Goal: Task Accomplishment & Management: Manage account settings

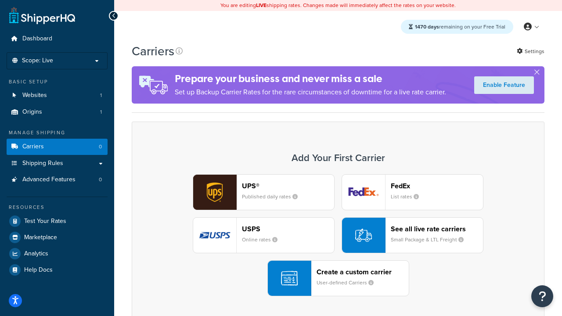
click at [338, 235] on div "UPS® Published daily rates FedEx List rates USPS Online rates See all live rate…" at bounding box center [338, 235] width 394 height 122
click at [437, 186] on header "FedEx" at bounding box center [437, 186] width 92 height 8
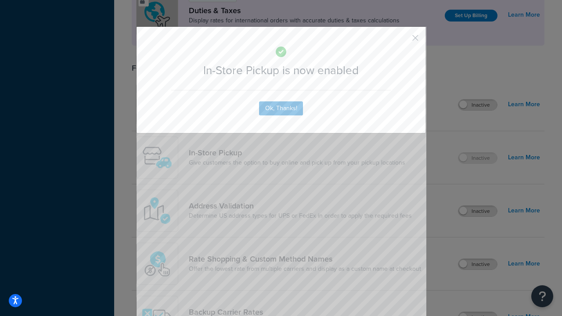
click at [402, 41] on button "button" at bounding box center [402, 41] width 2 height 2
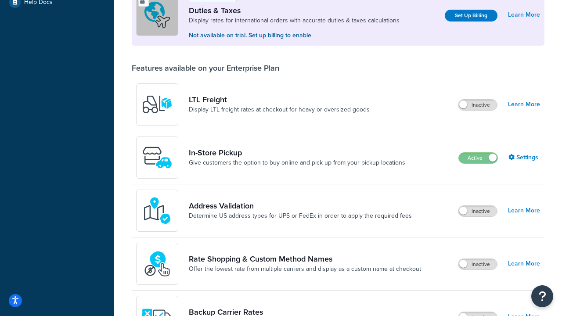
scroll to position [268, 0]
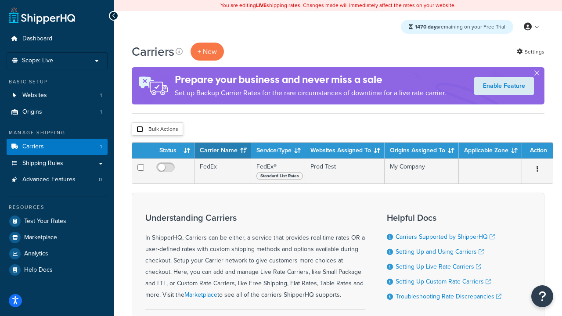
click at [140, 130] on input "checkbox" at bounding box center [140, 129] width 7 height 7
checkbox input "true"
click at [0, 0] on button "Delete" at bounding box center [0, 0] width 0 height 0
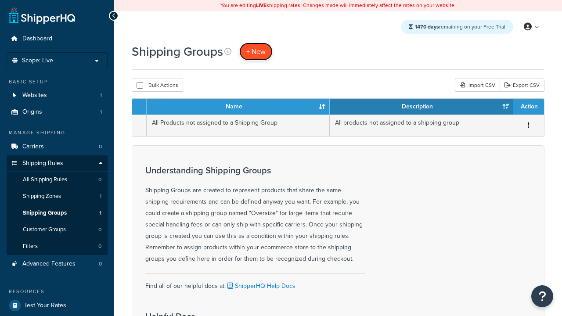
click at [256, 51] on span "+ New" at bounding box center [255, 52] width 19 height 10
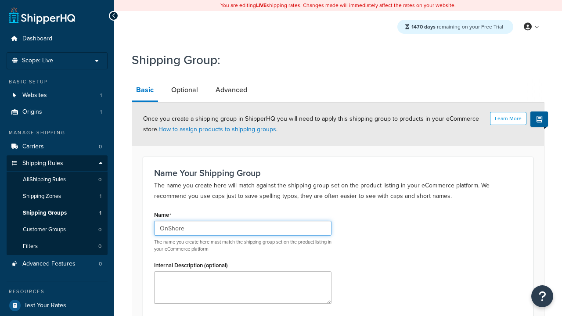
scroll to position [86, 0]
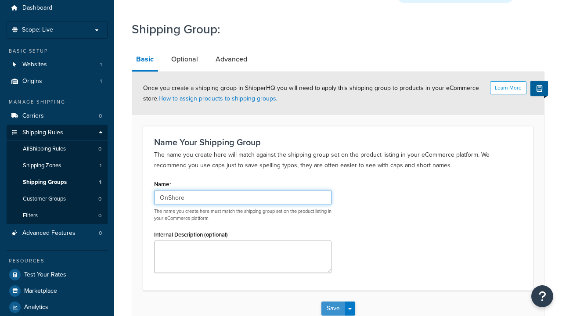
type input "OnShore"
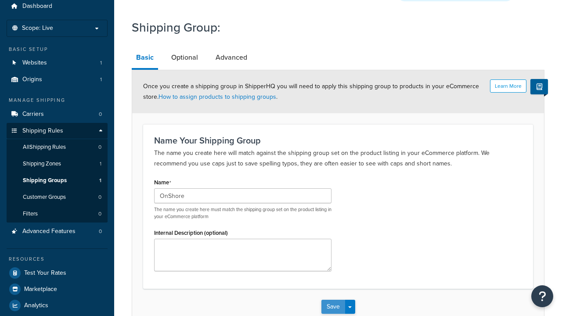
click at [333, 300] on button "Save" at bounding box center [333, 307] width 24 height 14
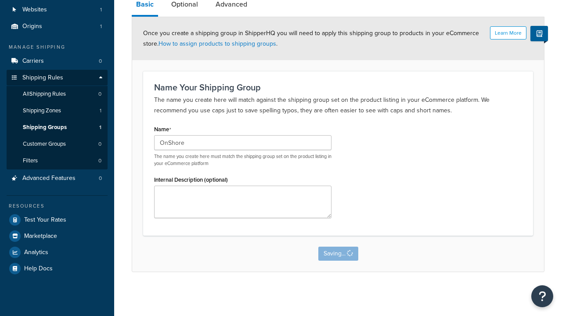
scroll to position [0, 0]
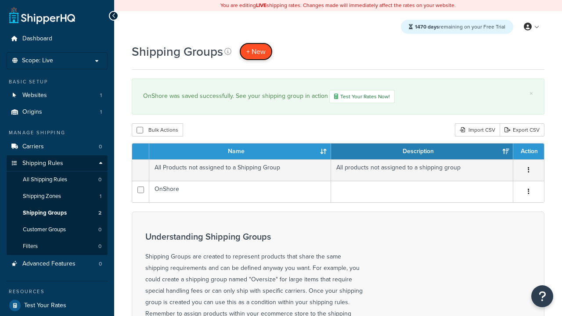
click at [256, 51] on span "+ New" at bounding box center [255, 52] width 19 height 10
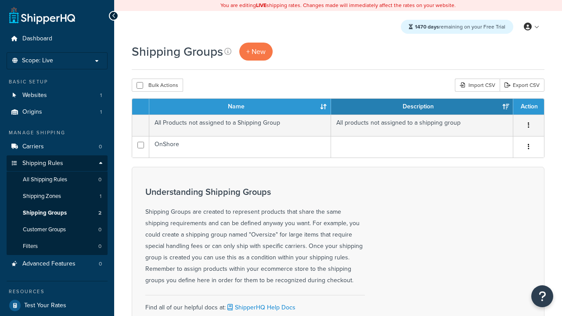
click at [240, 107] on th "Name" at bounding box center [240, 107] width 182 height 16
click at [422, 107] on th "Description" at bounding box center [422, 107] width 182 height 16
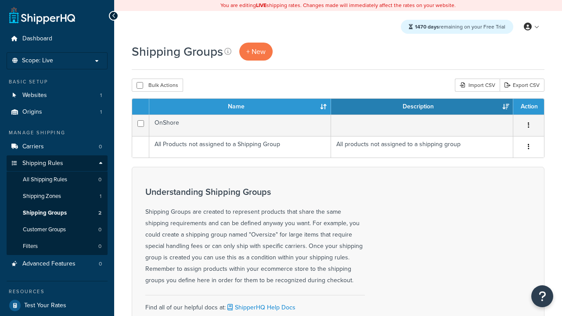
click at [422, 107] on th "Description" at bounding box center [422, 107] width 182 height 16
click at [528, 107] on th "Action" at bounding box center [528, 107] width 31 height 16
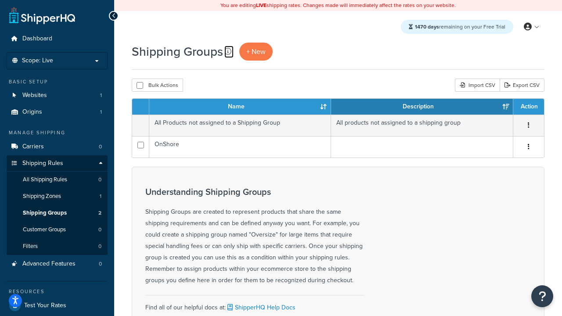
click at [228, 51] on icon at bounding box center [227, 51] width 7 height 7
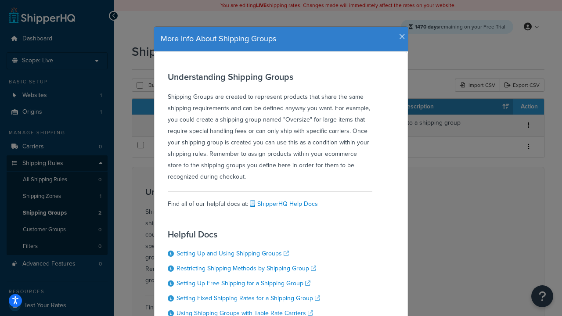
click at [400, 33] on icon "button" at bounding box center [402, 37] width 6 height 8
